Goal: Transaction & Acquisition: Download file/media

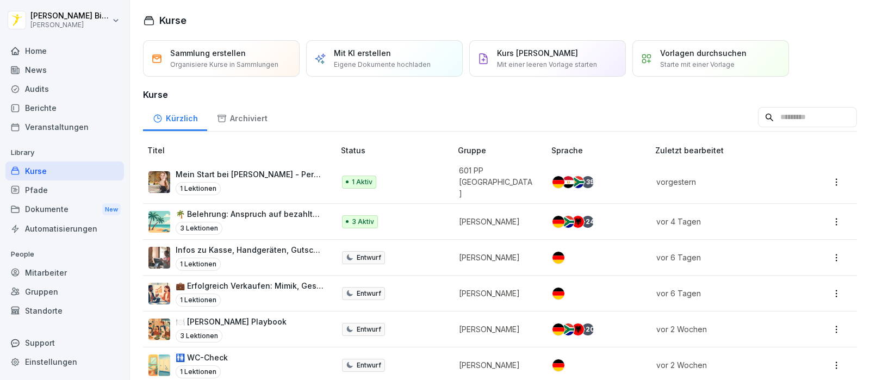
click at [60, 205] on div "Dokumente New" at bounding box center [64, 209] width 118 height 20
click at [48, 202] on div "Dokumente New" at bounding box center [64, 209] width 118 height 20
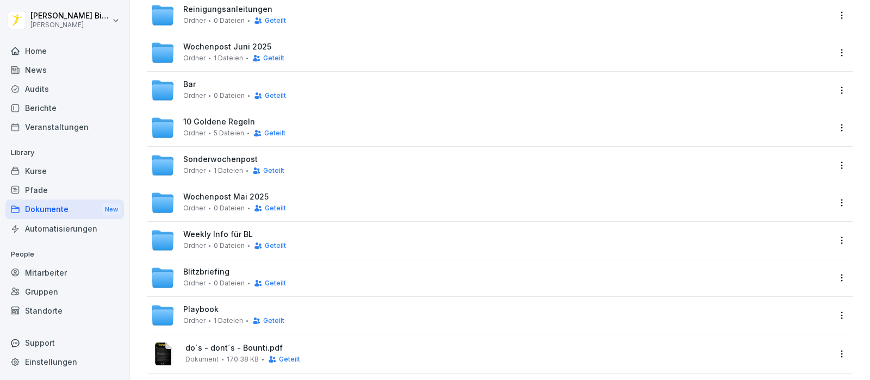
scroll to position [387, 0]
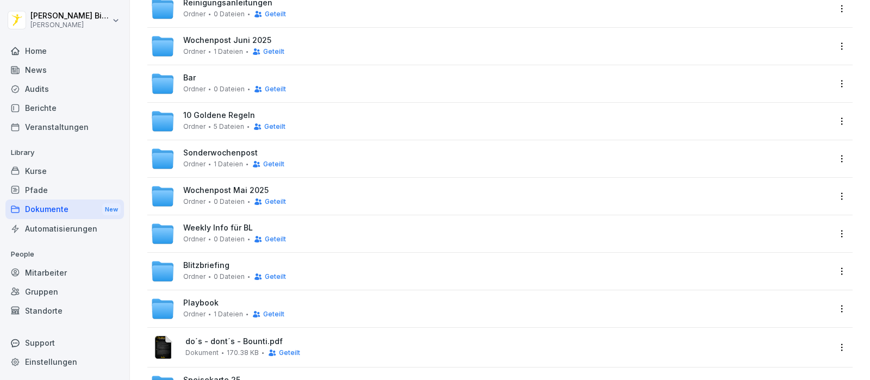
click at [215, 153] on span "Sonderwochenpost" at bounding box center [220, 152] width 74 height 9
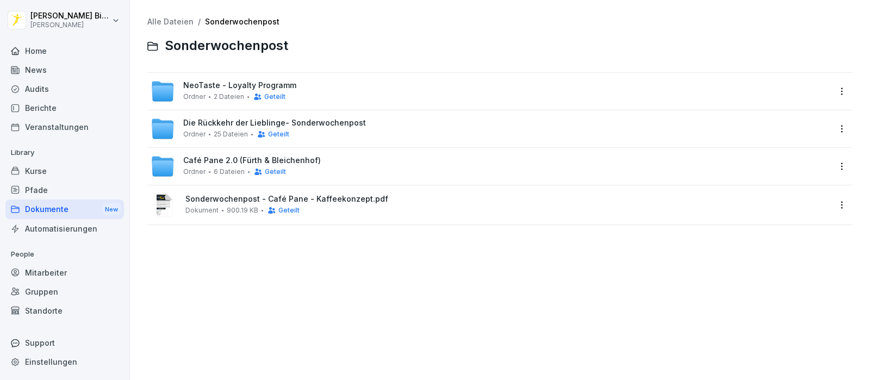
click at [229, 121] on span "Die Rückkehr der Lieblinge- Sonderwochenpost" at bounding box center [274, 122] width 183 height 9
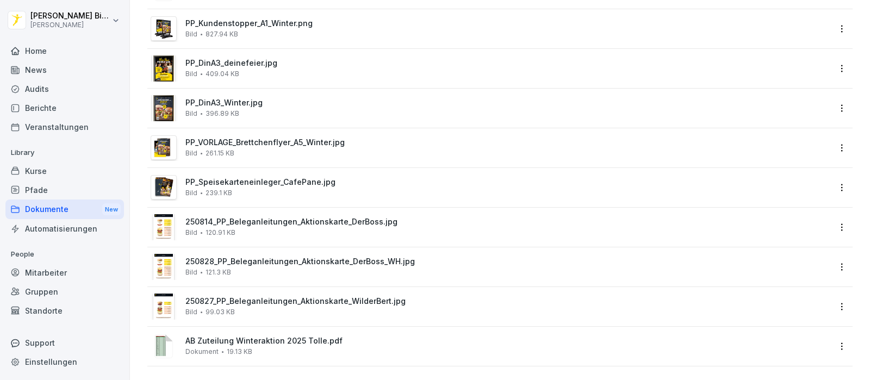
scroll to position [711, 0]
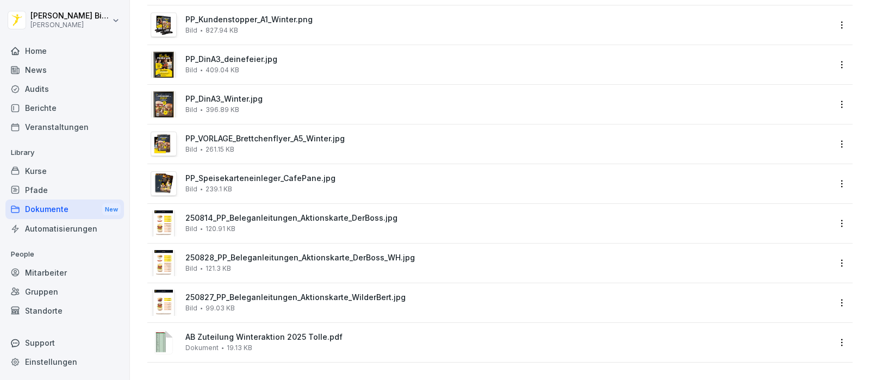
click at [230, 214] on span "250814_PP_Beleganleitungen_Aktionskarte_DerBoss.jpg" at bounding box center [507, 218] width 644 height 9
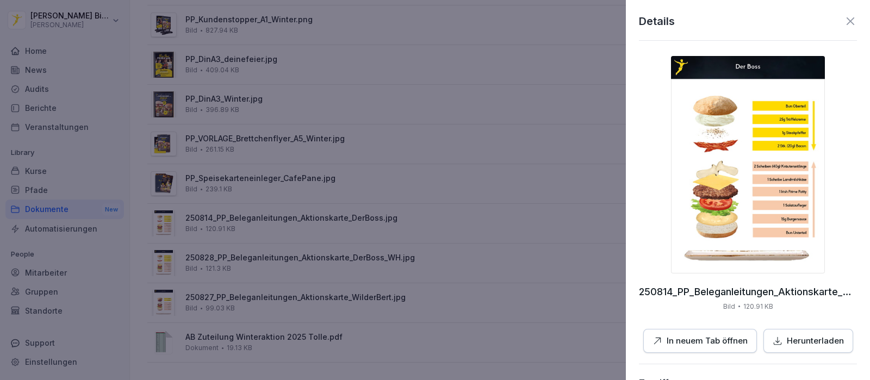
click at [803, 335] on p "Herunterladen" at bounding box center [814, 341] width 57 height 12
click at [843, 22] on icon at bounding box center [849, 21] width 13 height 13
